Goal: Information Seeking & Learning: Learn about a topic

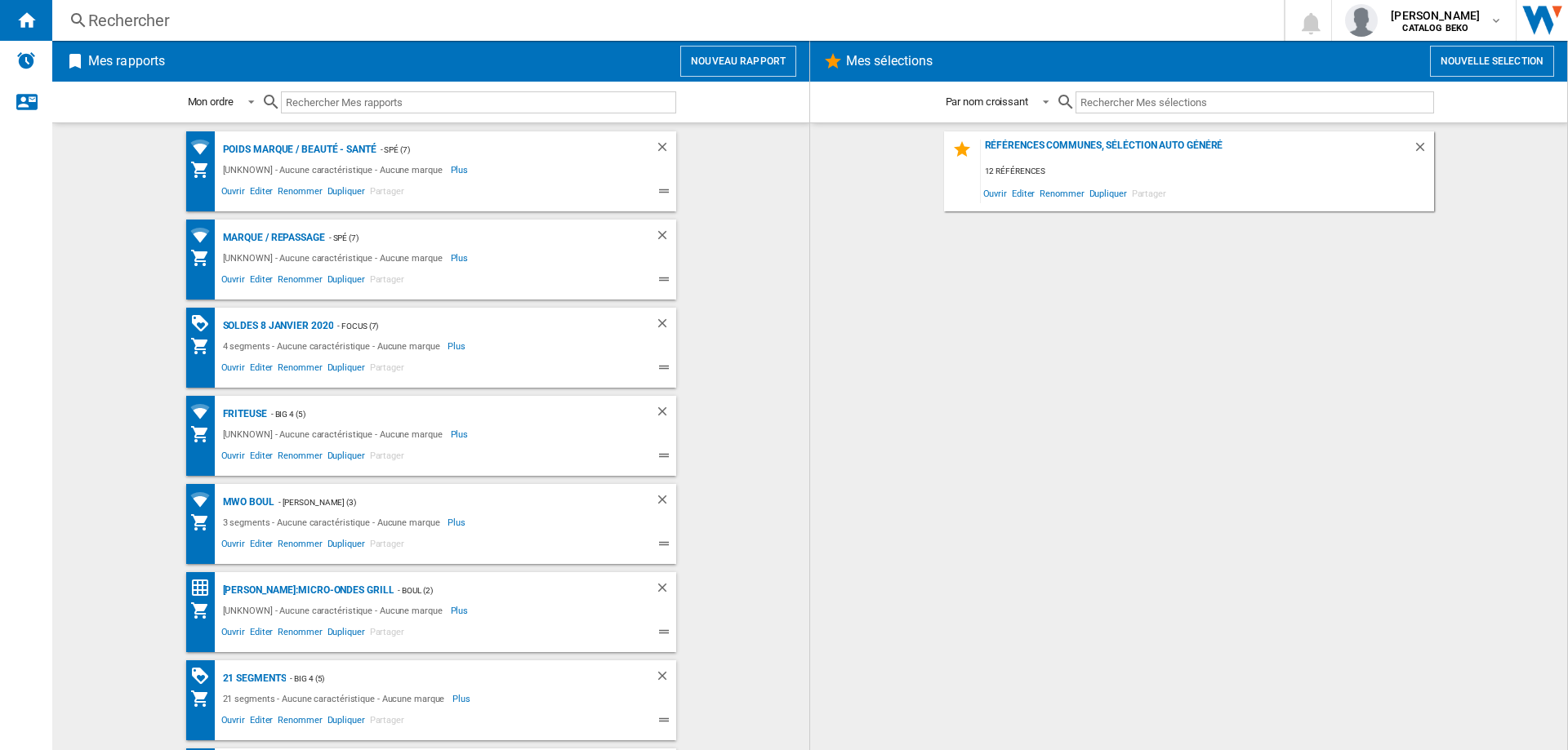
click at [96, 20] on div "Rechercher" at bounding box center [664, 20] width 1153 height 23
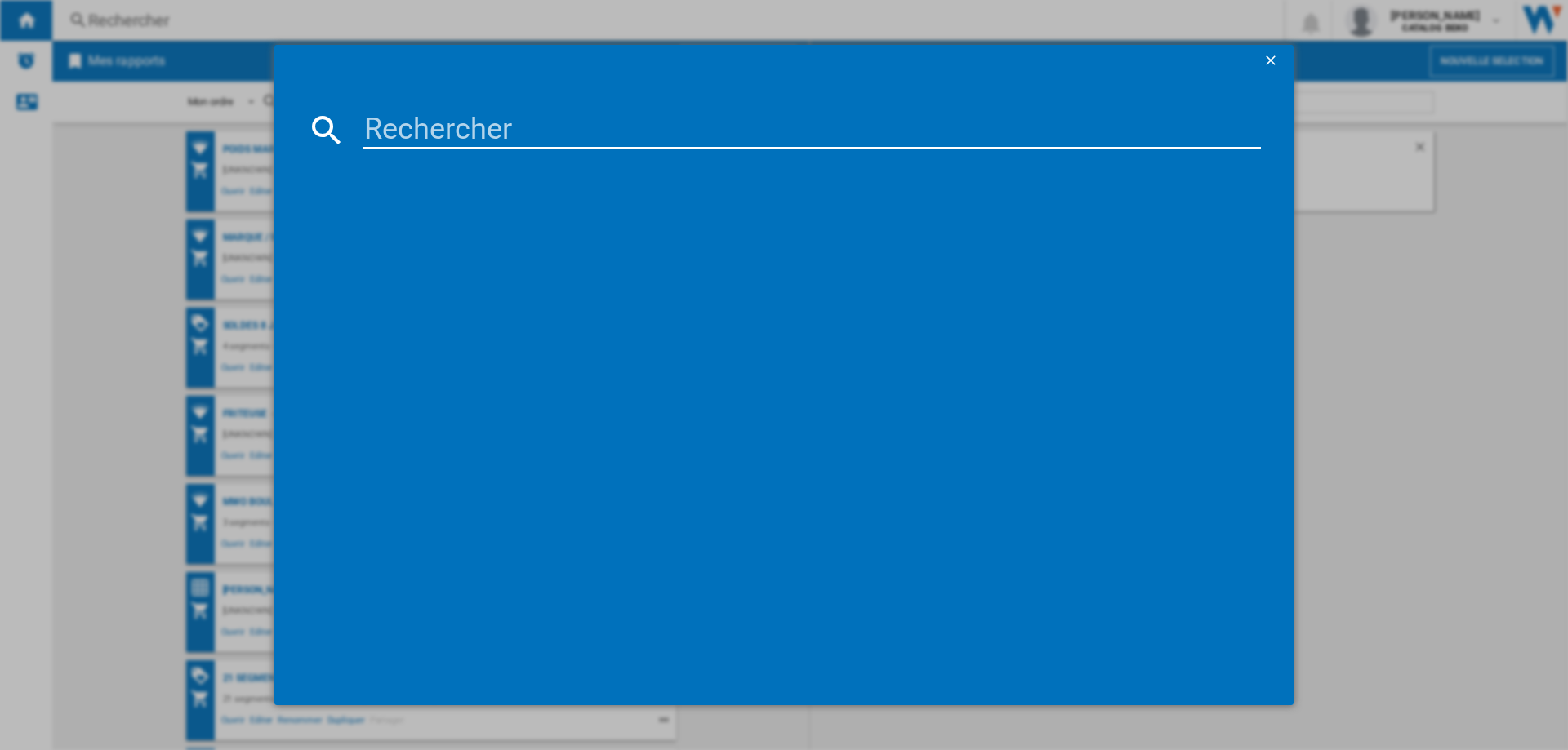
click at [566, 138] on input at bounding box center [811, 130] width 898 height 39
click at [867, 126] on input at bounding box center [811, 130] width 898 height 39
type input "bsa653333px"
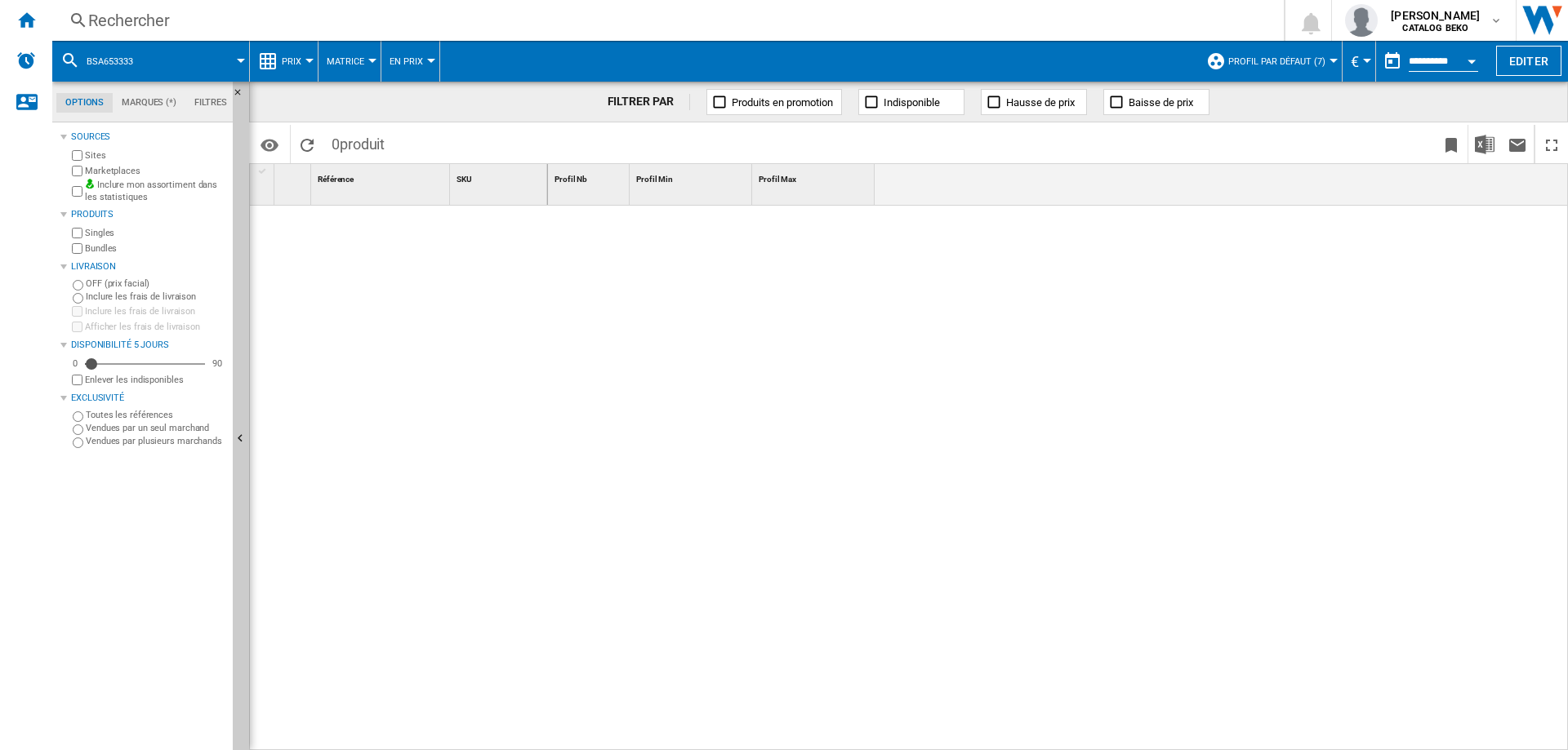
click at [166, 14] on div "Rechercher" at bounding box center [664, 20] width 1153 height 23
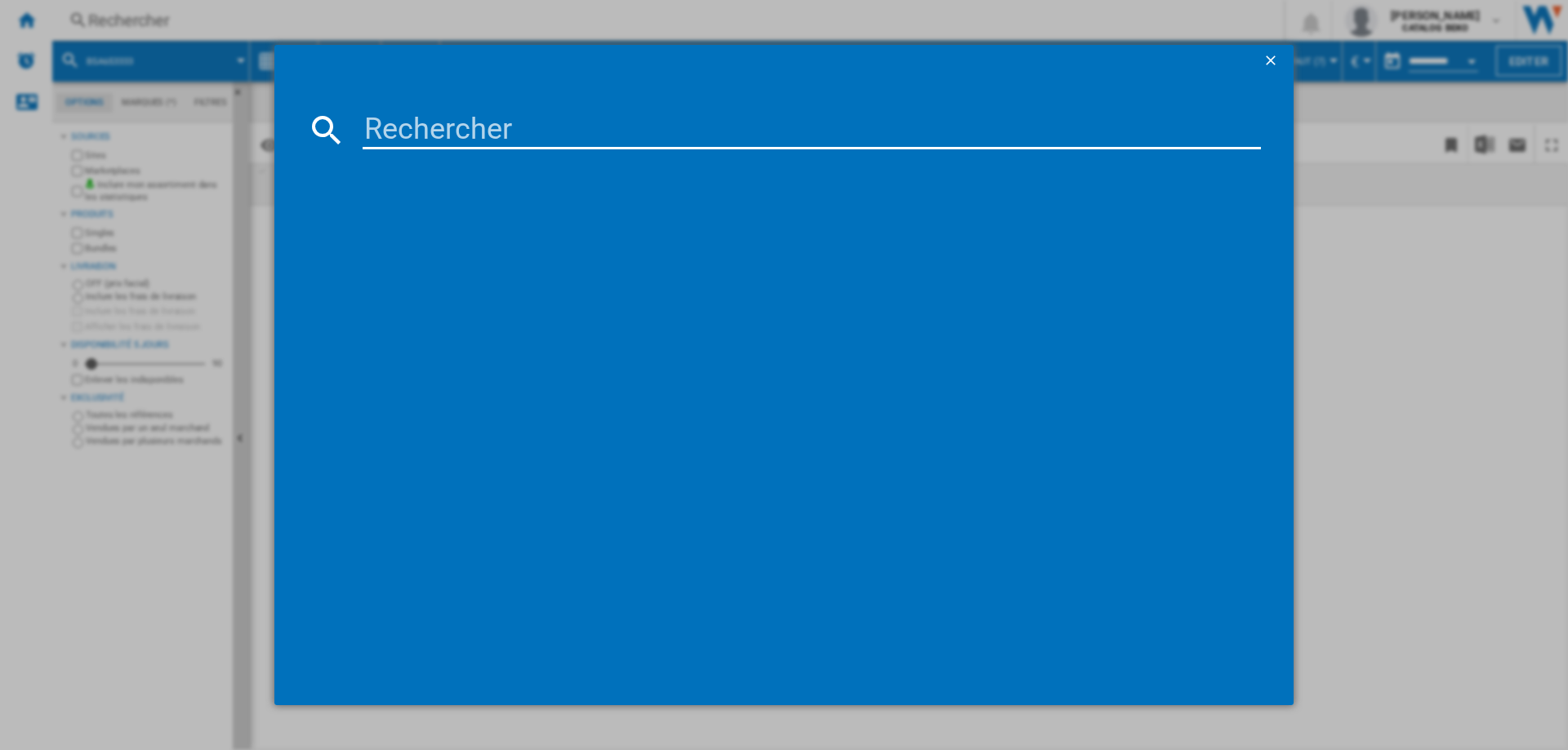
drag, startPoint x: 452, startPoint y: 108, endPoint x: 452, endPoint y: 116, distance: 8.0
click at [452, 111] on md-dialog-content at bounding box center [783, 391] width 1019 height 627
click at [452, 118] on input at bounding box center [811, 130] width 898 height 39
click at [519, 132] on input "BSA 65 333 PX" at bounding box center [811, 130] width 898 height 39
drag, startPoint x: 464, startPoint y: 134, endPoint x: 519, endPoint y: 137, distance: 55.1
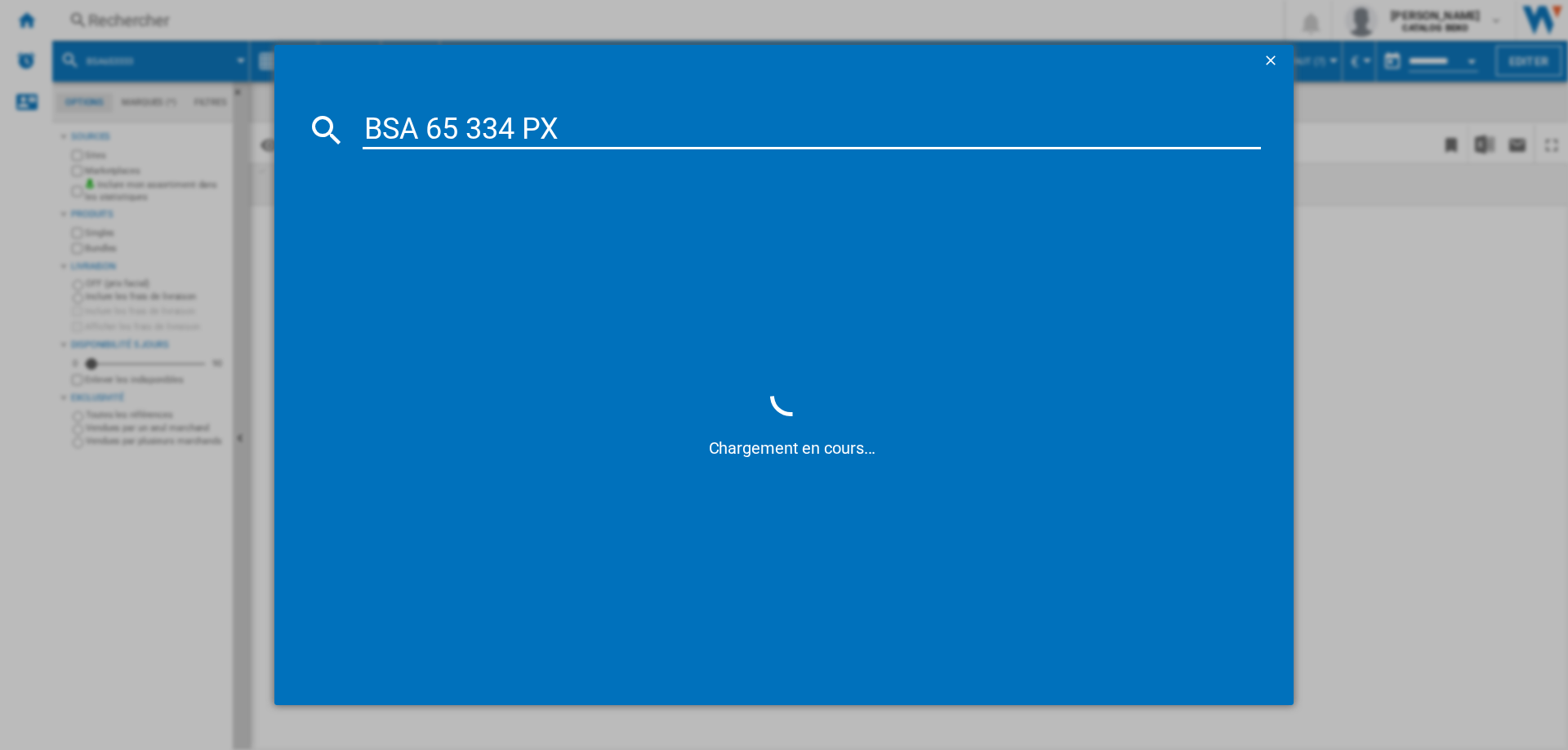
click at [519, 137] on input "BSA 65 334 PX" at bounding box center [811, 130] width 898 height 39
type input "BSA 65 226 PX"
click at [523, 236] on div "HISENSE BSA65226PX INOX" at bounding box center [795, 235] width 882 height 17
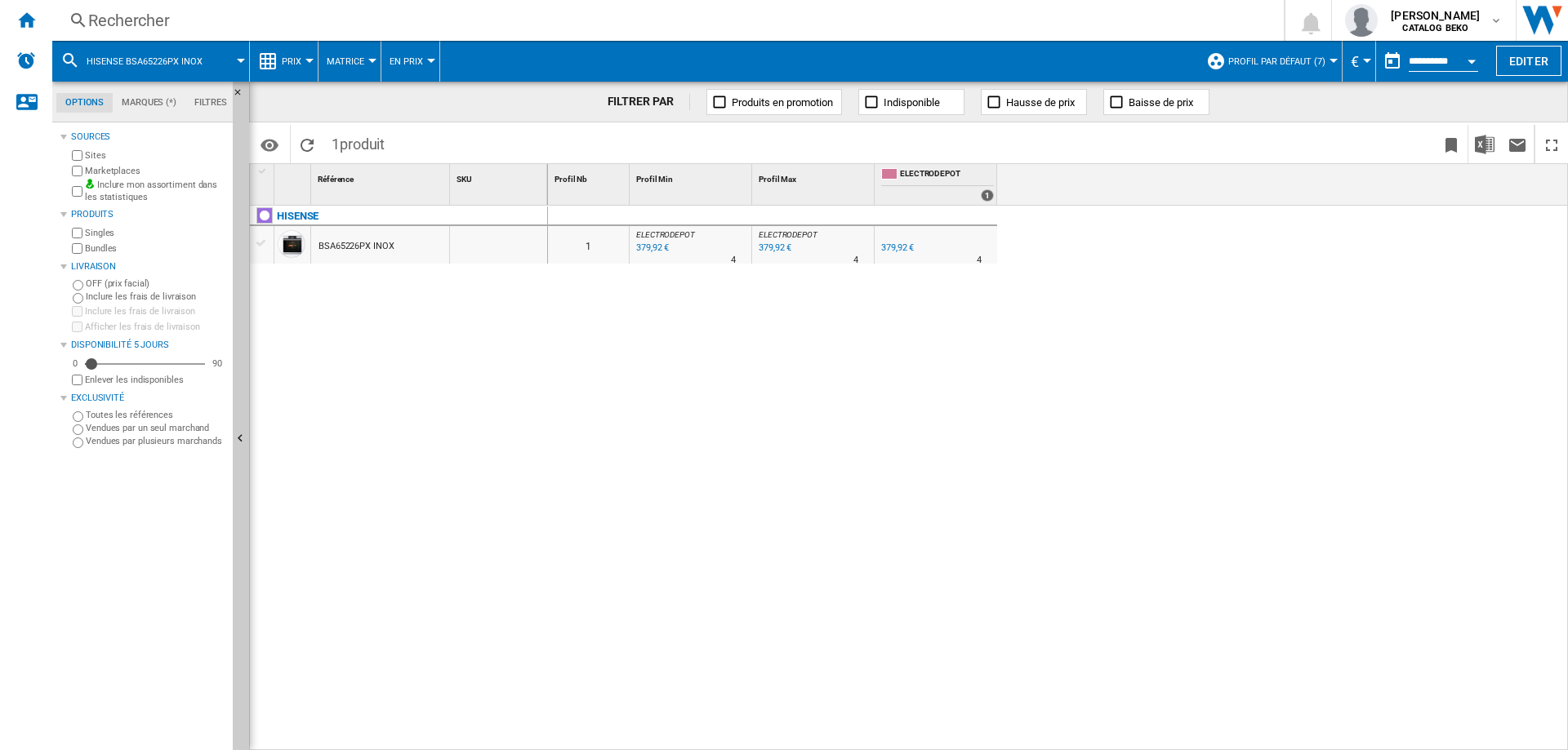
click at [413, 68] on button "En Prix" at bounding box center [410, 61] width 41 height 41
click at [302, 63] on md-backdrop at bounding box center [784, 375] width 1568 height 750
click at [293, 61] on span "Prix" at bounding box center [291, 62] width 19 height 11
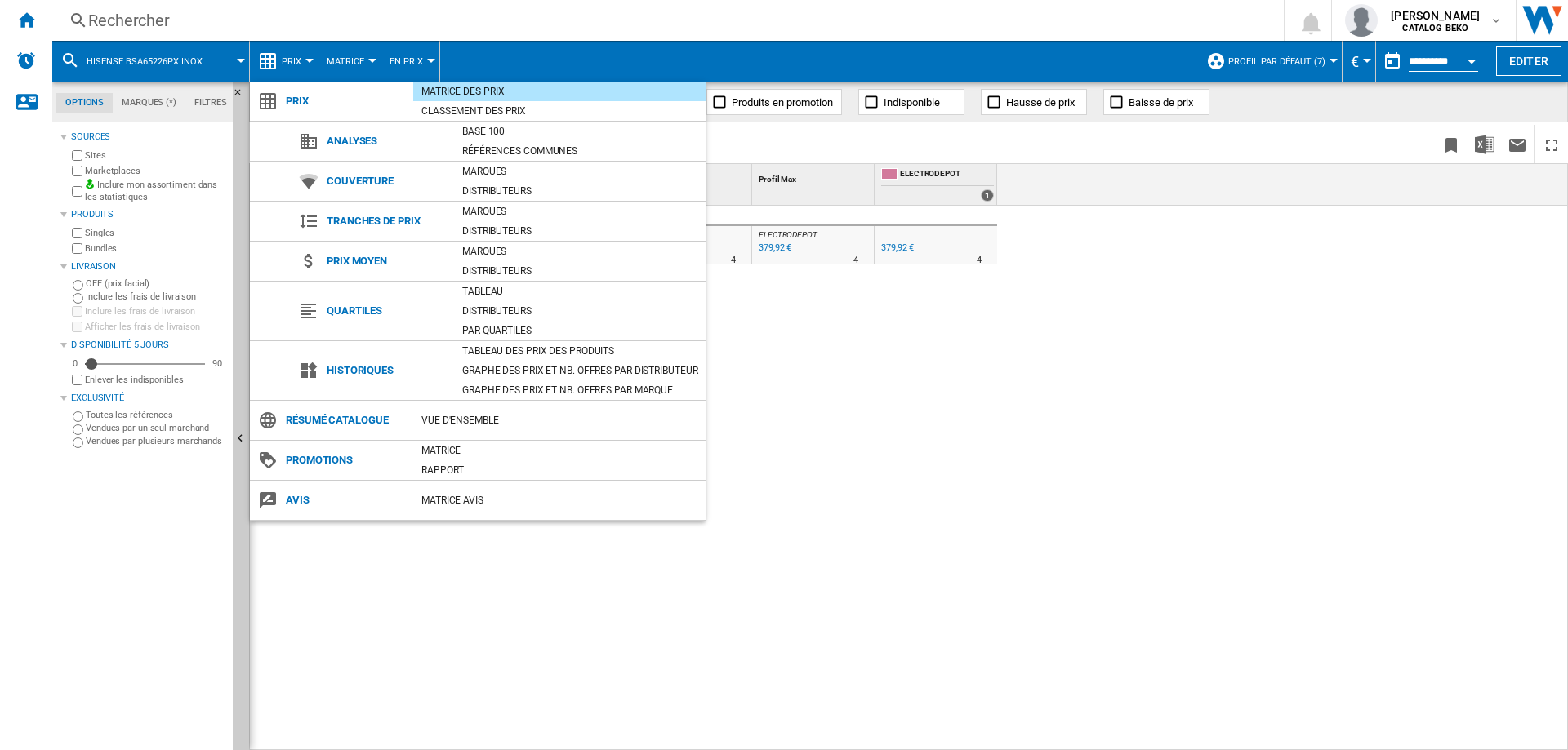
click at [190, 61] on md-backdrop at bounding box center [784, 375] width 1568 height 750
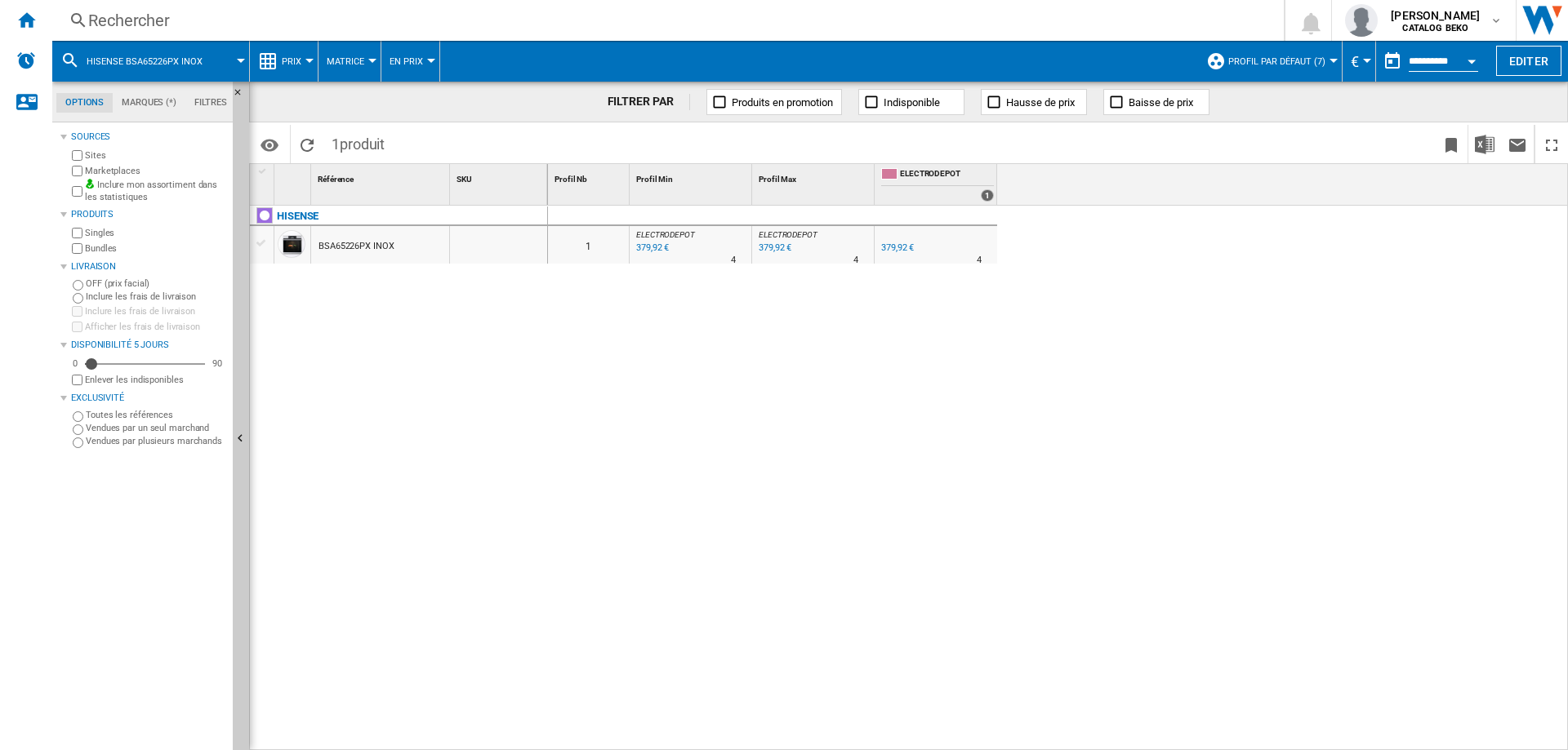
click at [262, 62] on ng-md-icon at bounding box center [268, 61] width 19 height 19
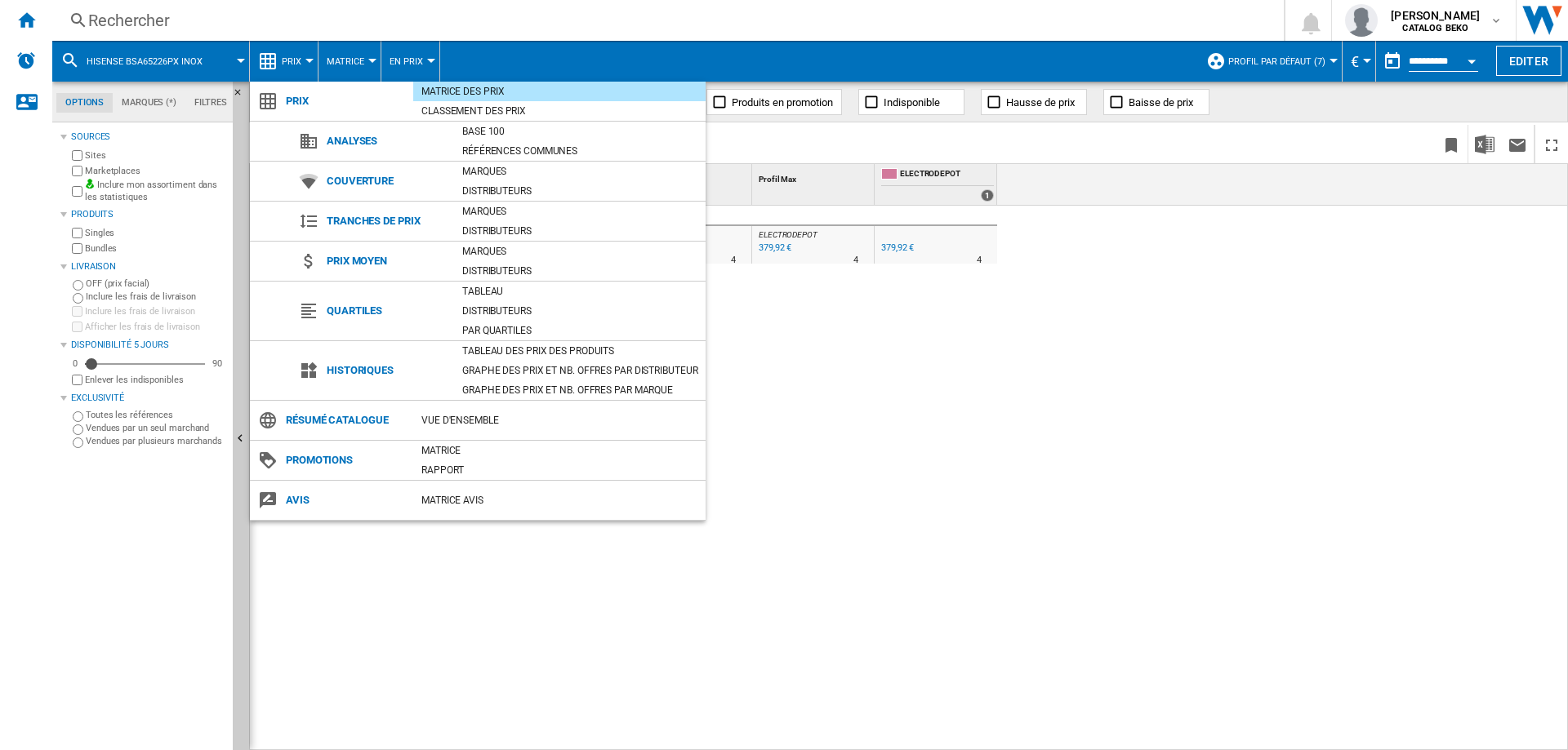
click at [98, 24] on md-backdrop at bounding box center [784, 375] width 1568 height 750
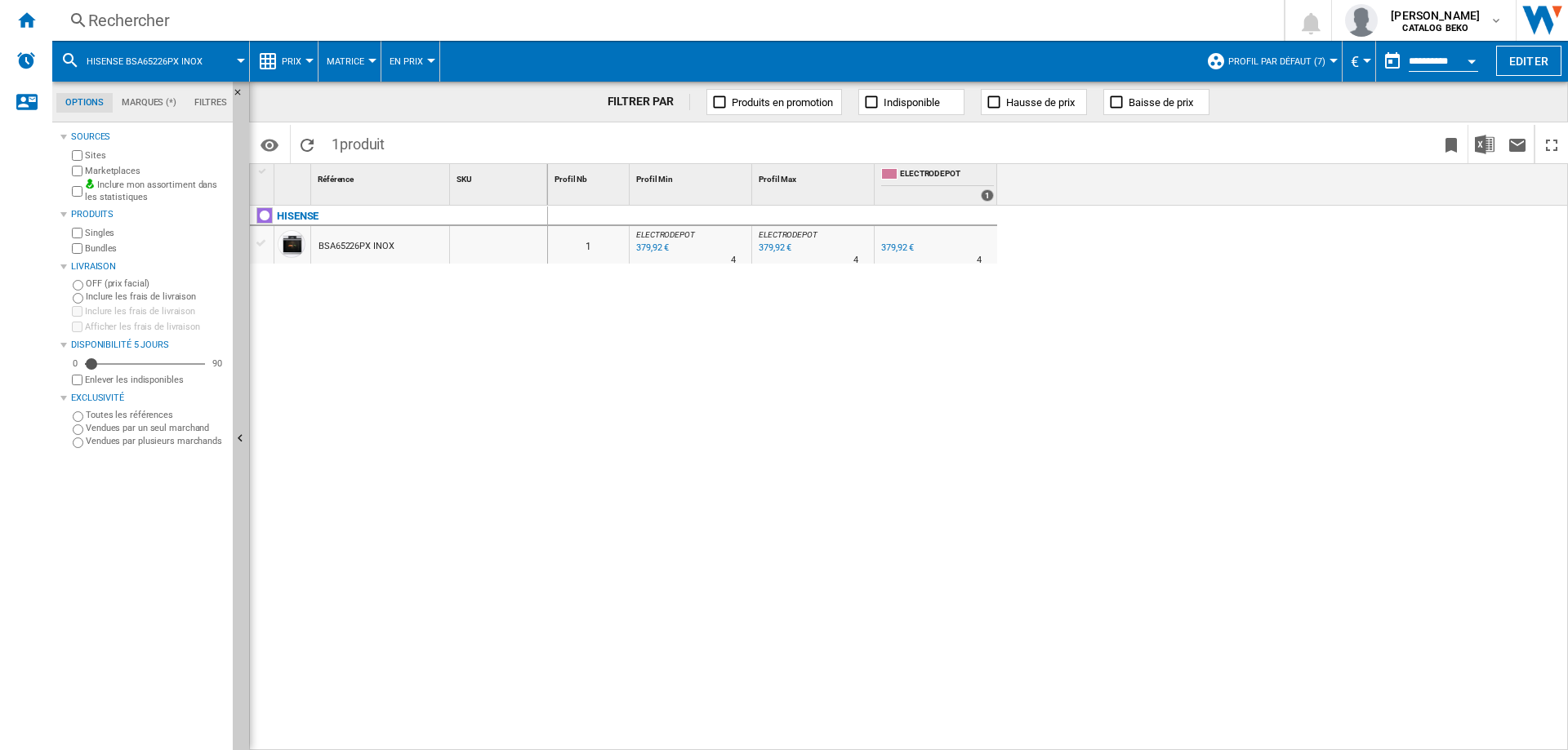
click at [312, 69] on md-menu "Prix" at bounding box center [284, 61] width 69 height 41
click at [310, 63] on md-menu "Prix" at bounding box center [284, 61] width 69 height 41
click at [310, 61] on div at bounding box center [309, 61] width 8 height 4
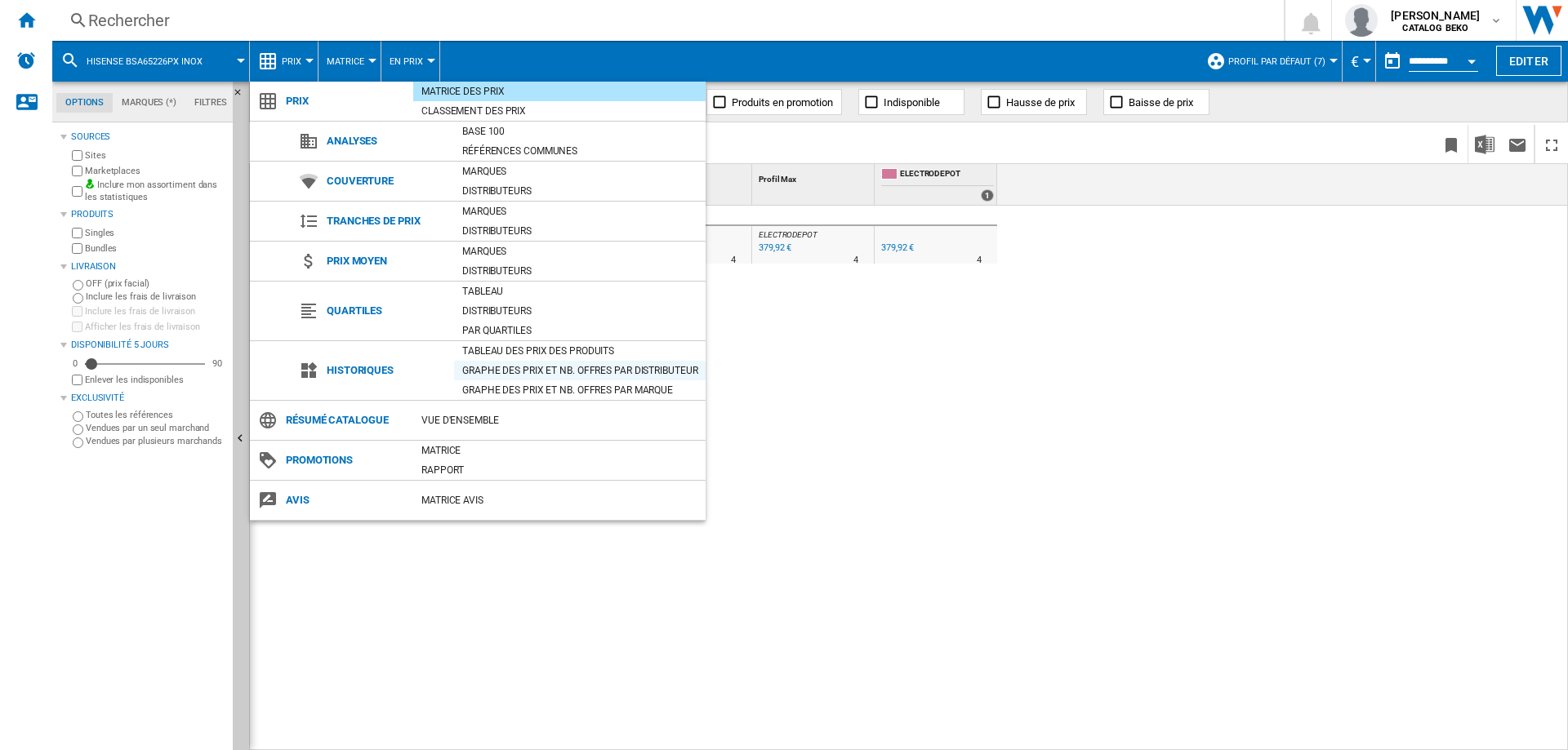
click at [564, 370] on div "Graphe des prix et nb. offres par distributeur" at bounding box center [579, 370] width 251 height 17
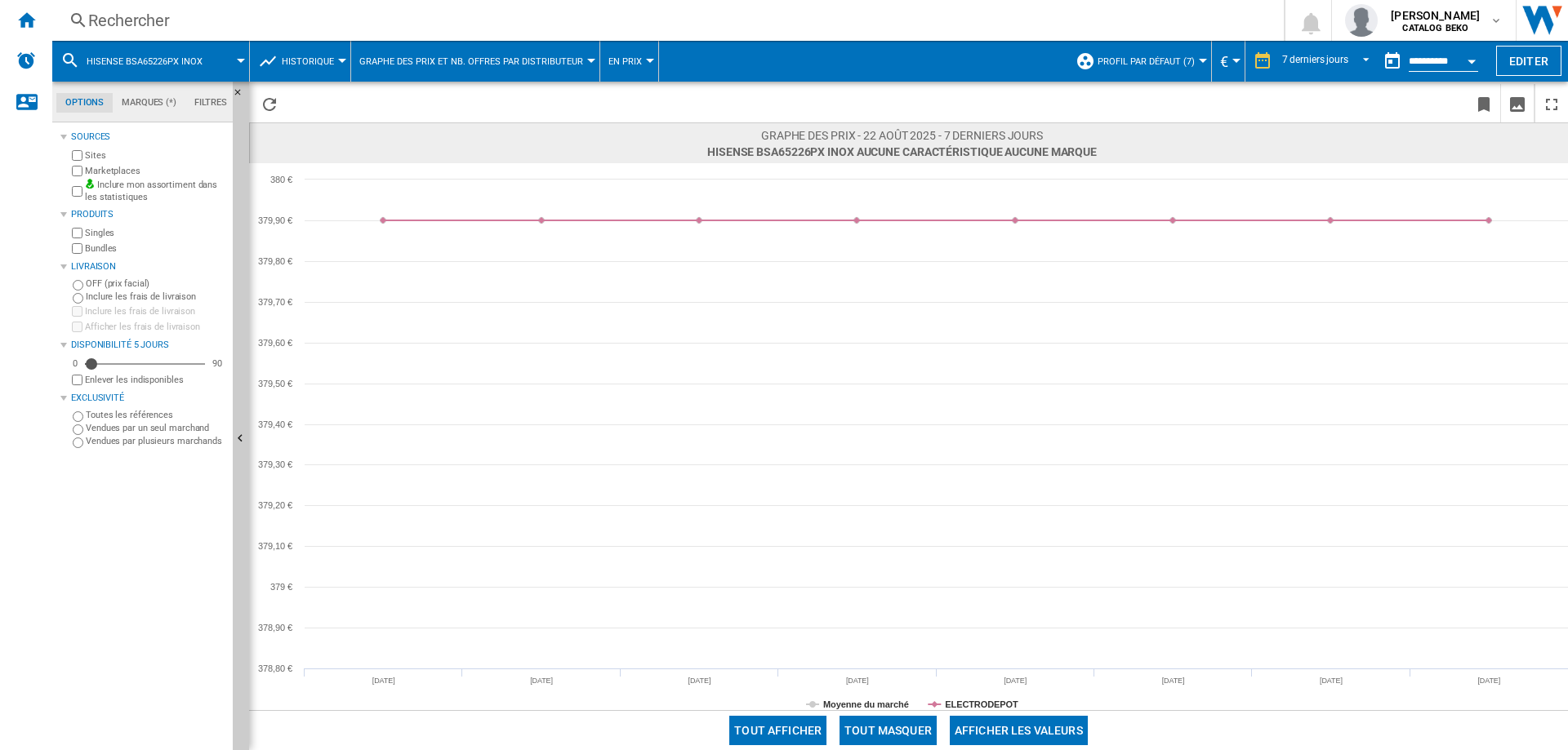
click at [1445, 57] on input "**********" at bounding box center [1443, 63] width 70 height 15
click at [1314, 61] on div "7 derniers jours" at bounding box center [1315, 61] width 66 height 11
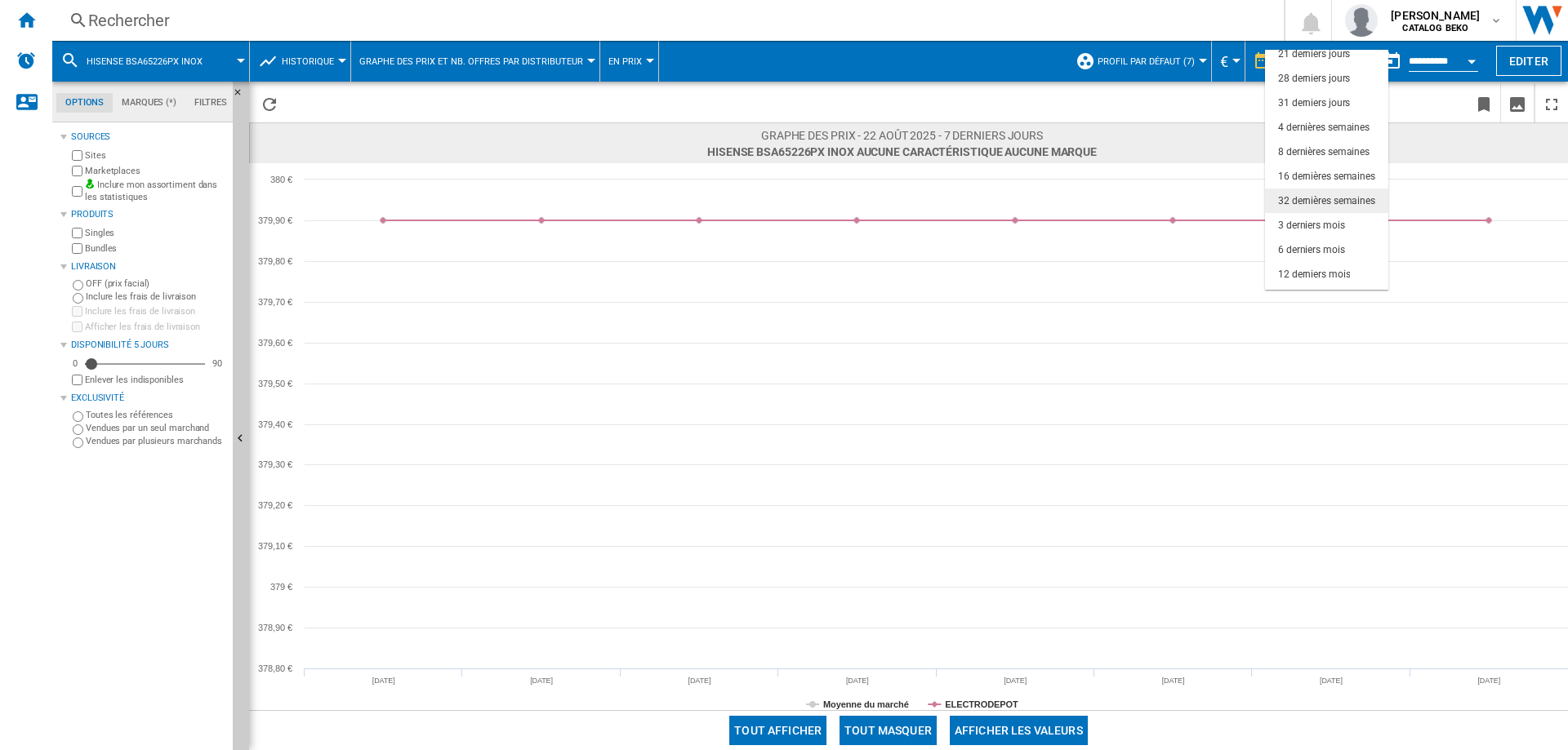
scroll to position [103, 0]
click at [1342, 228] on div "6 derniers mois" at bounding box center [1311, 229] width 67 height 14
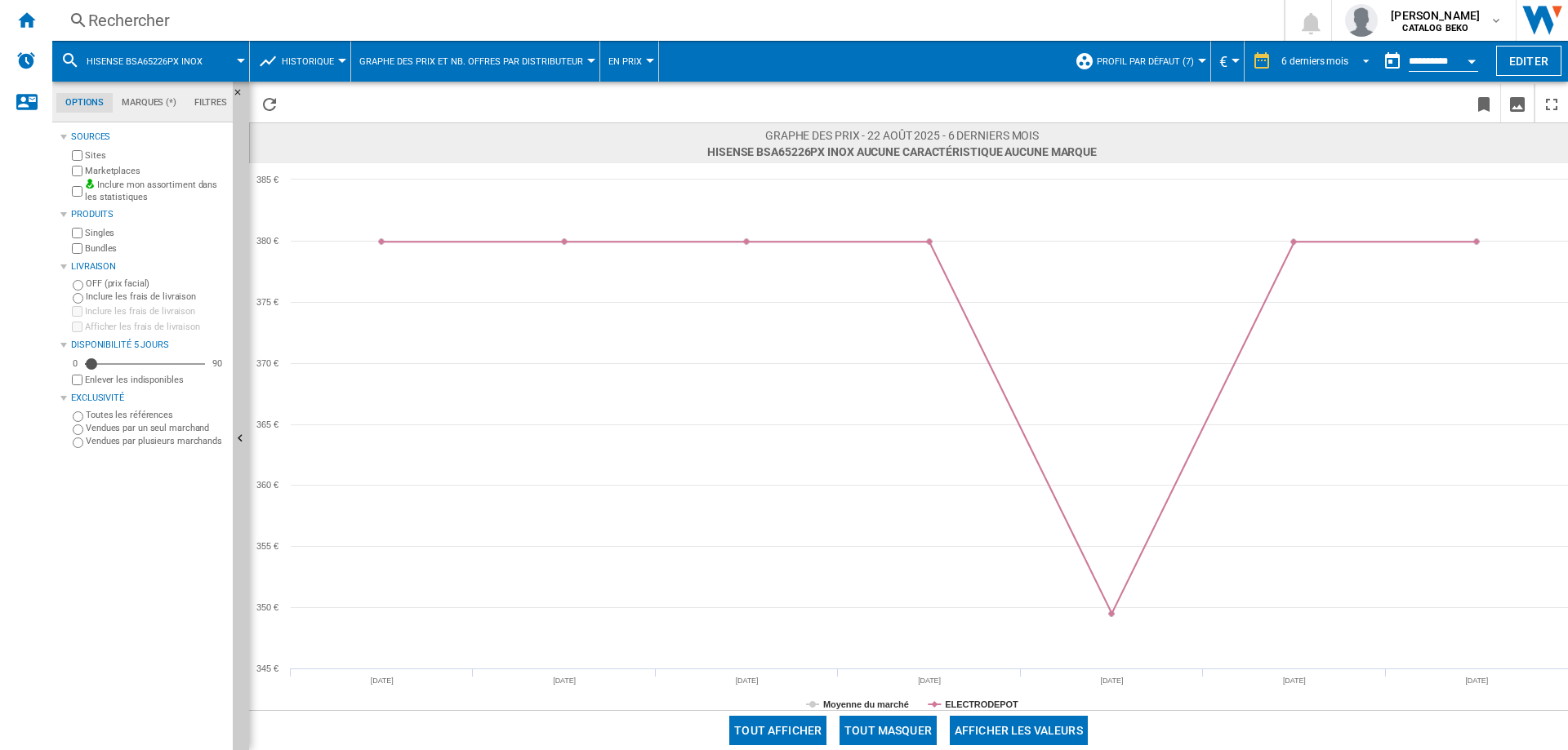
click at [1340, 71] on md-select-value "6 derniers mois" at bounding box center [1327, 62] width 96 height 25
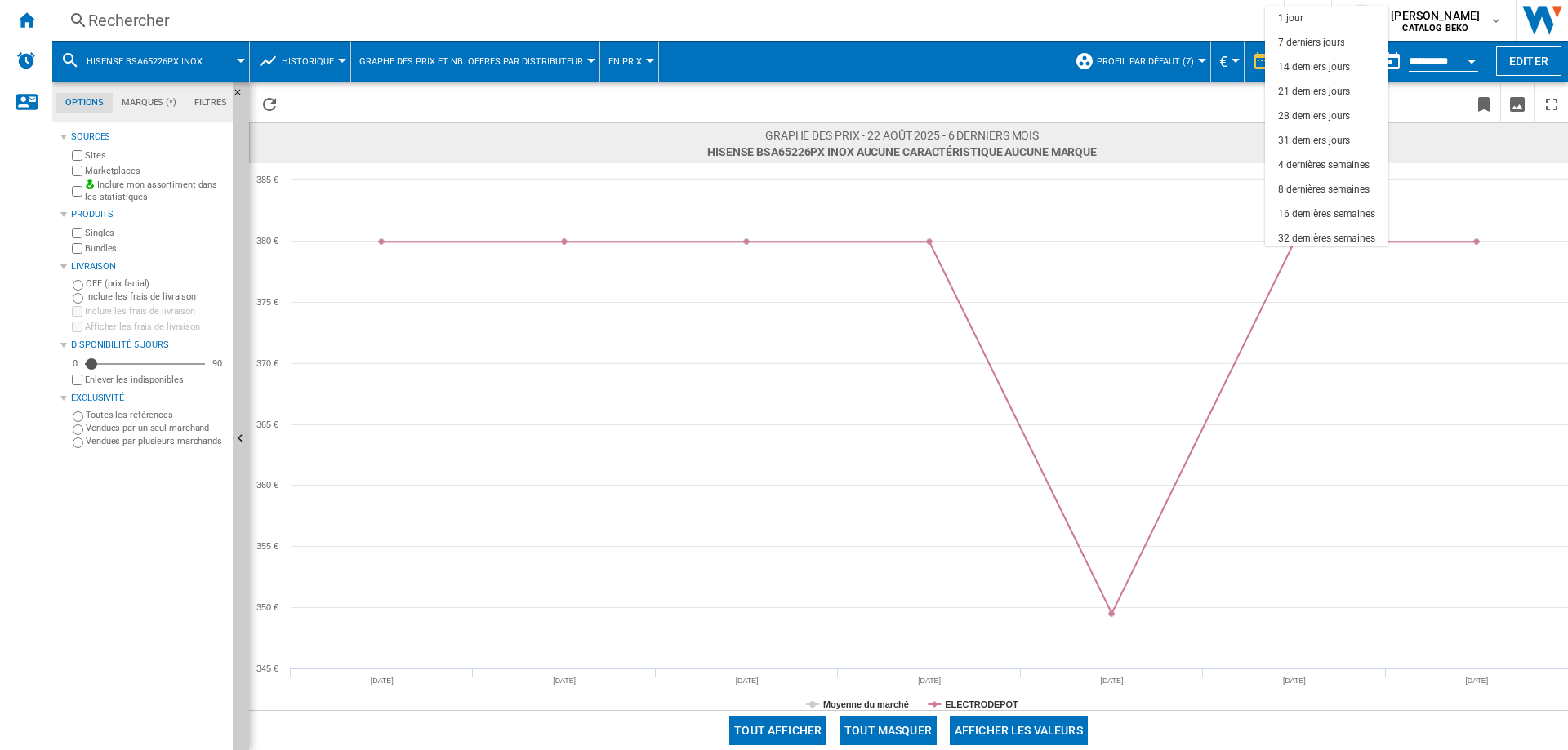
scroll to position [103, 0]
click at [1317, 199] on md-option "12 derniers mois" at bounding box center [1326, 209] width 123 height 25
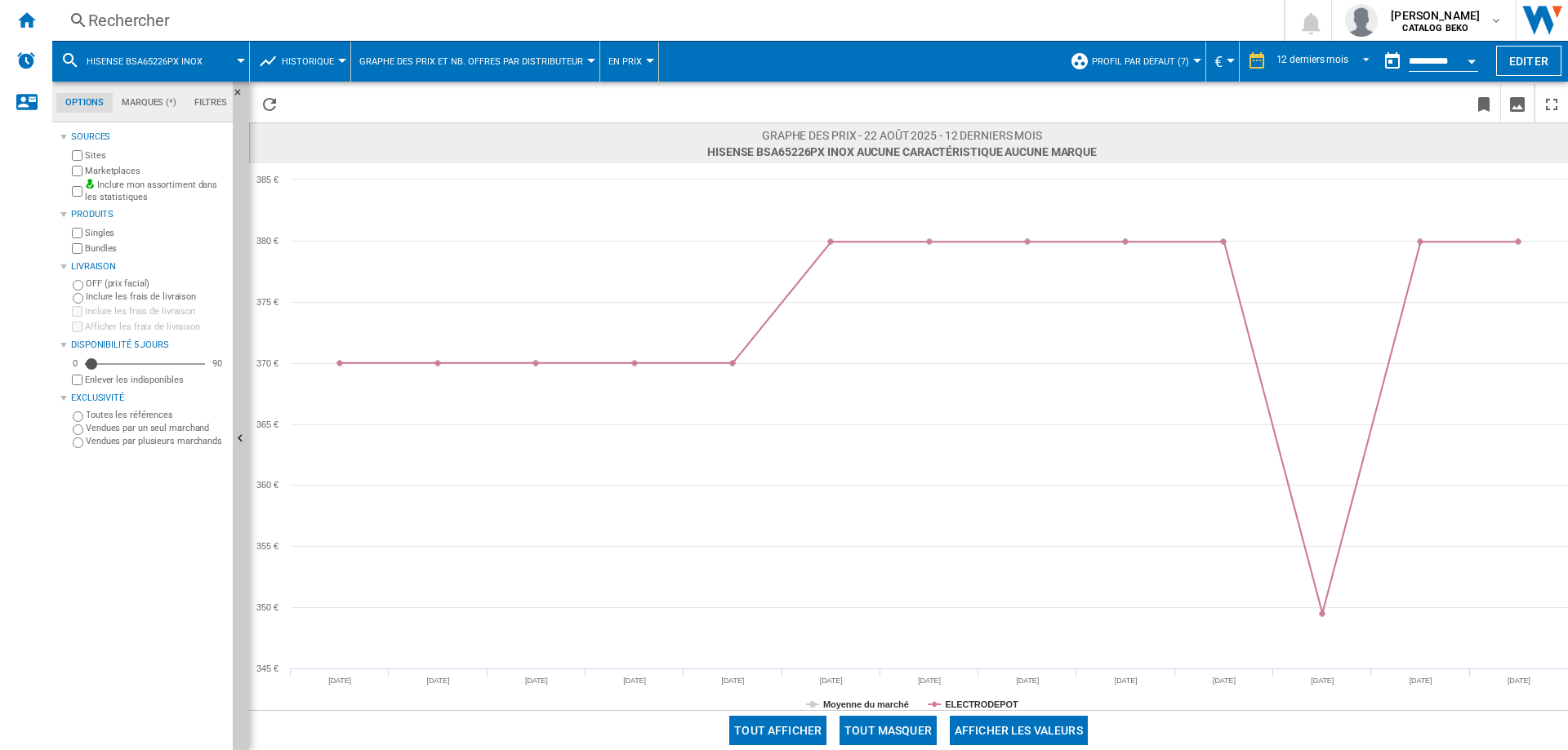
click at [338, 61] on div at bounding box center [341, 61] width 8 height 4
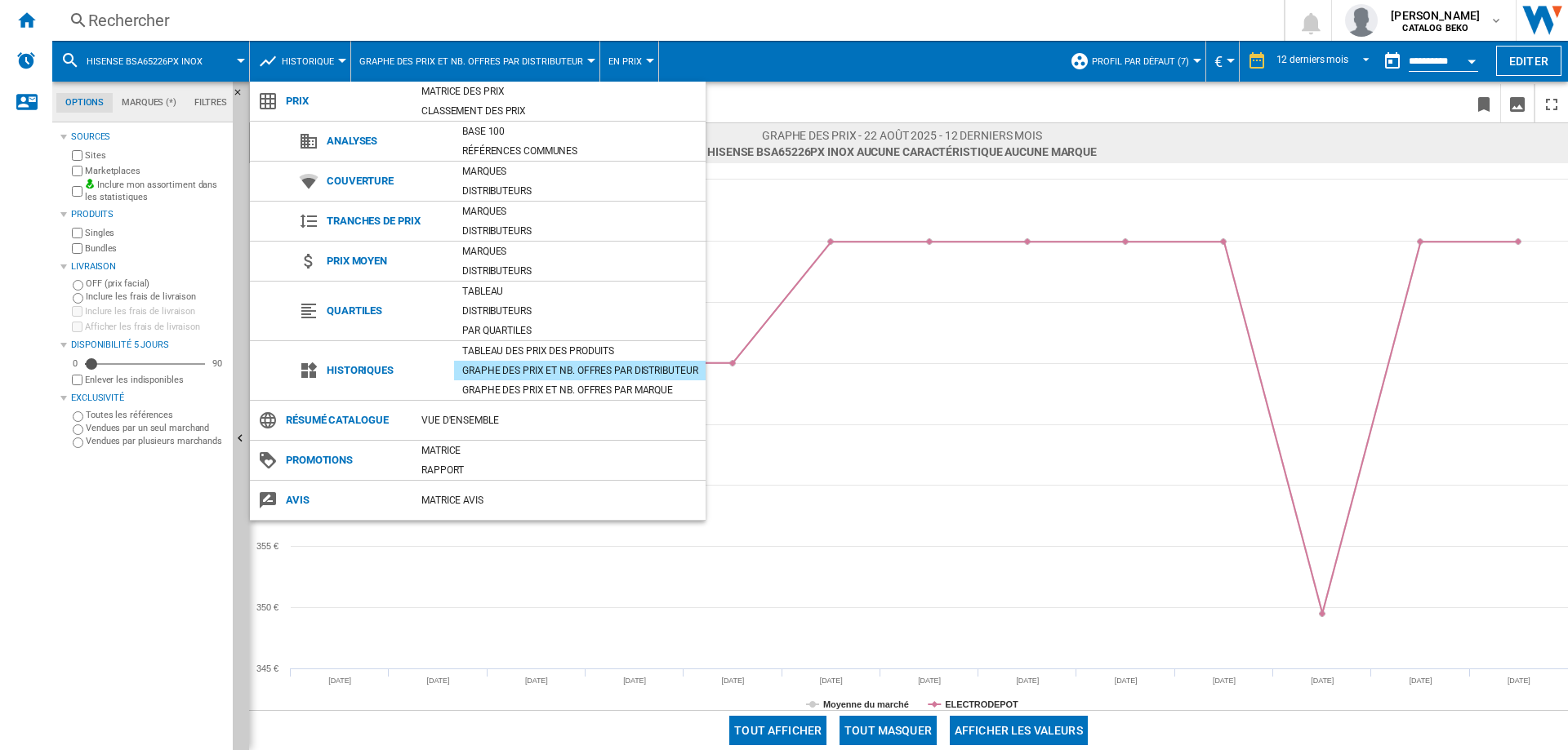
click at [1320, 69] on md-backdrop at bounding box center [784, 375] width 1568 height 750
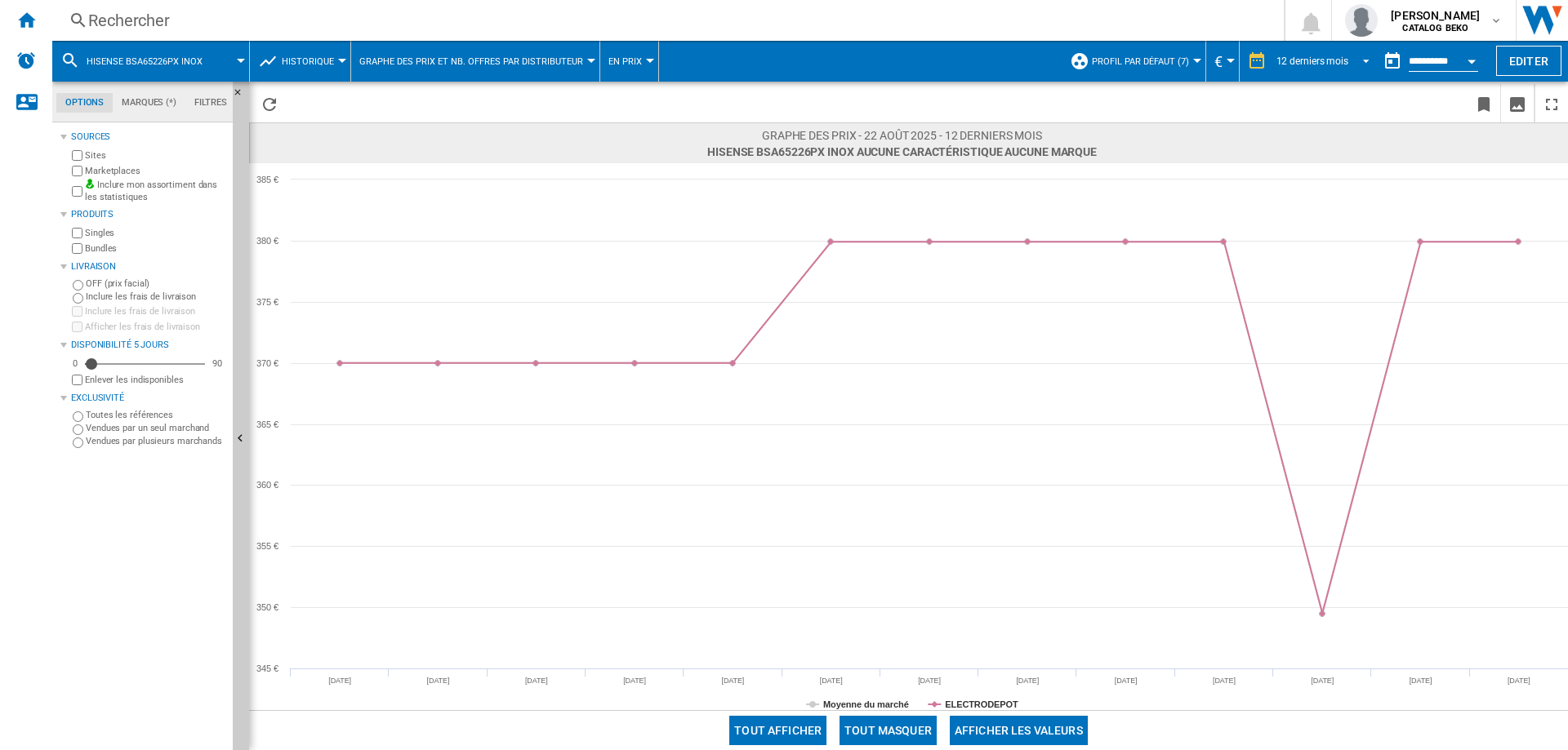
click at [1320, 50] on md-select-value "12 derniers mois" at bounding box center [1325, 62] width 101 height 25
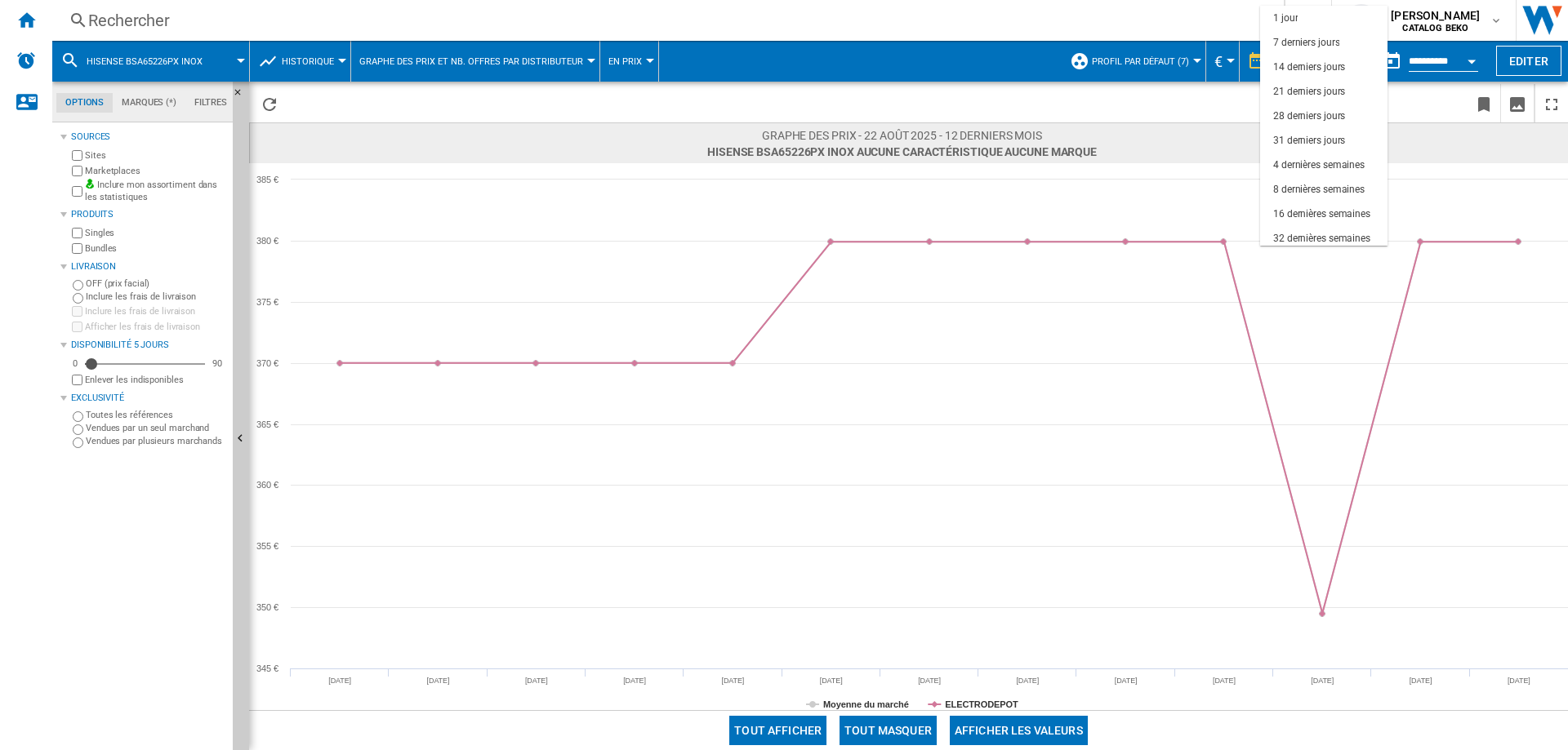
scroll to position [103, 0]
click at [173, 23] on md-backdrop at bounding box center [784, 375] width 1568 height 750
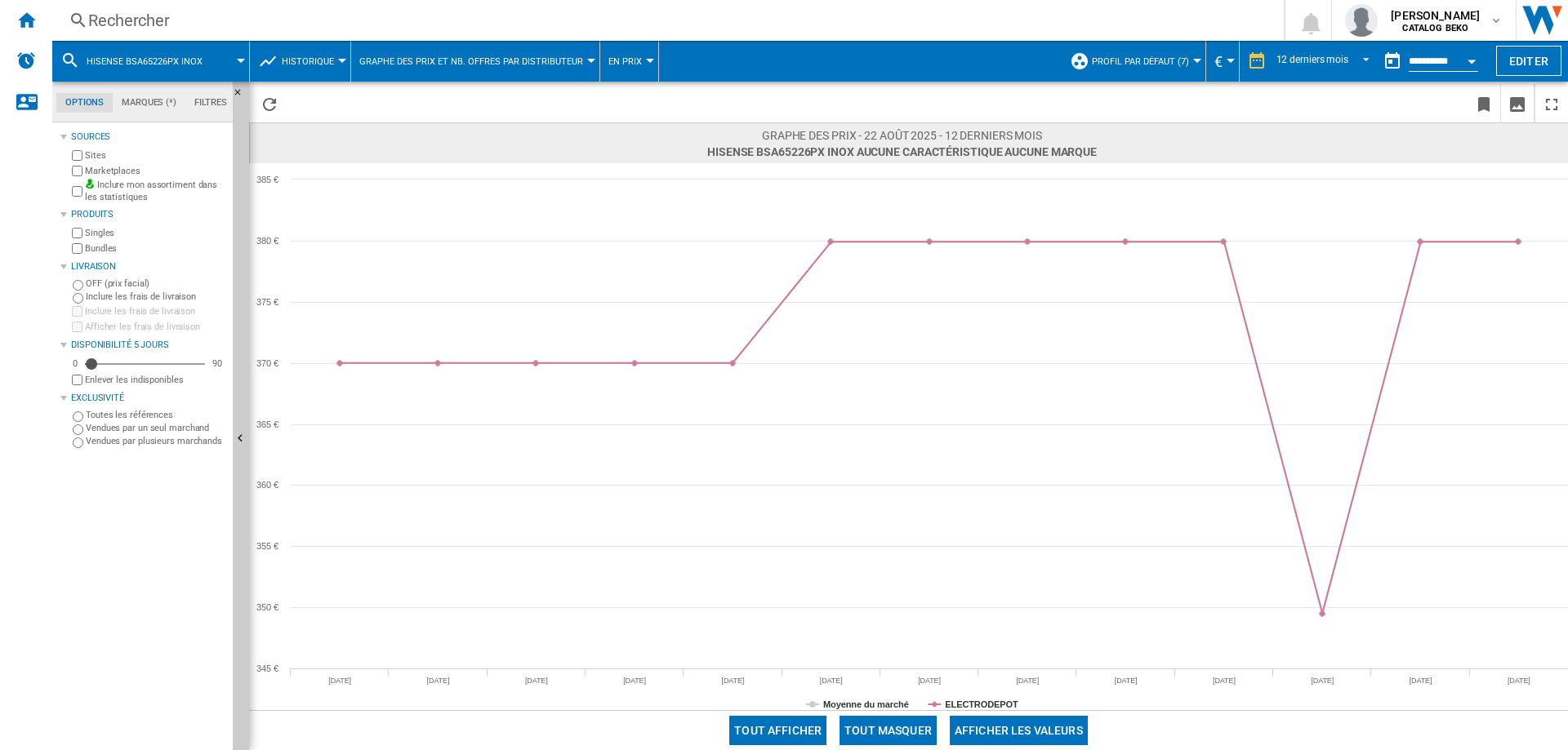
click at [155, 17] on div "Rechercher" at bounding box center [664, 20] width 1153 height 23
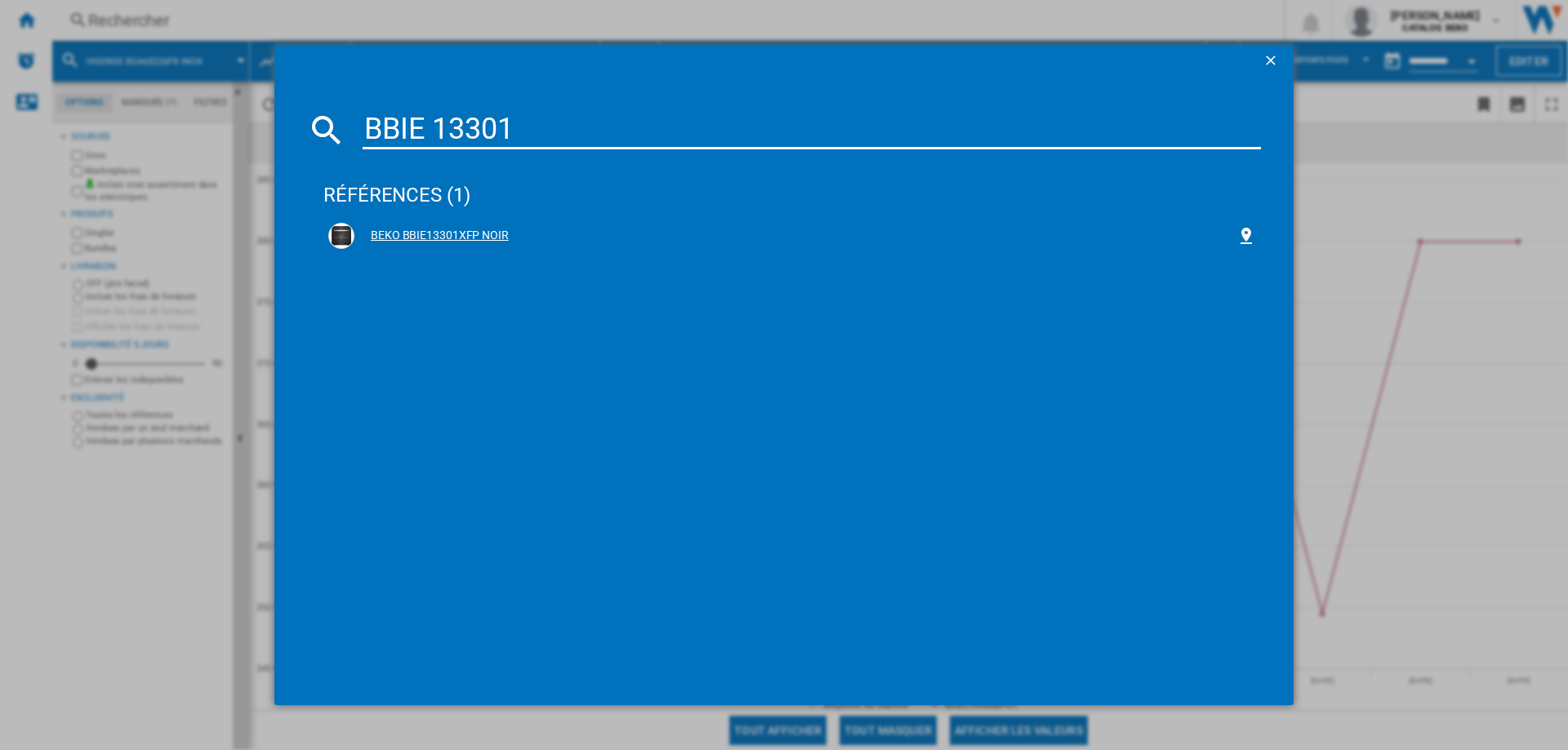
type input "BBIE 13301"
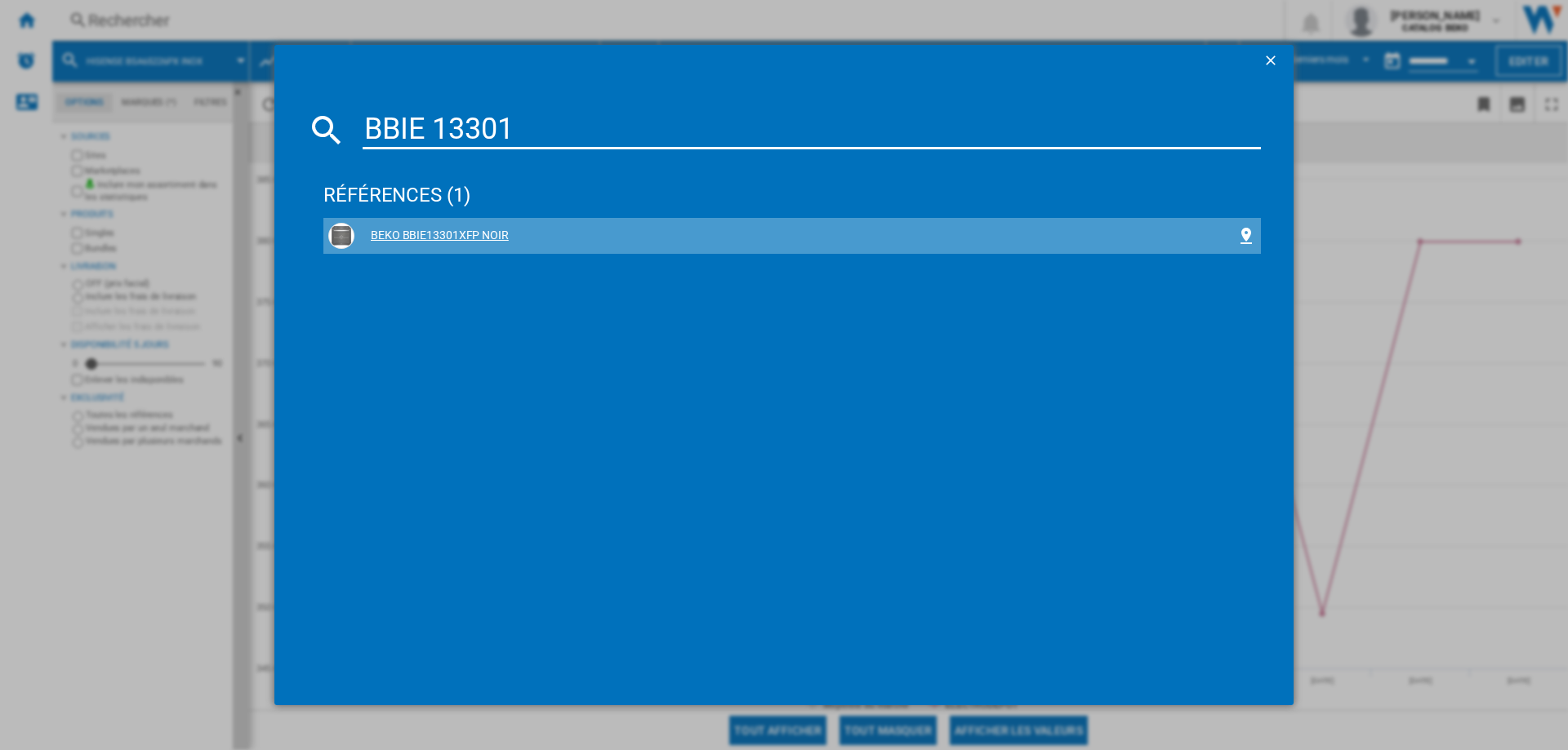
click at [461, 235] on div "BEKO BBIE13301XFP NOIR" at bounding box center [795, 235] width 882 height 17
